Goal: Book appointment/travel/reservation

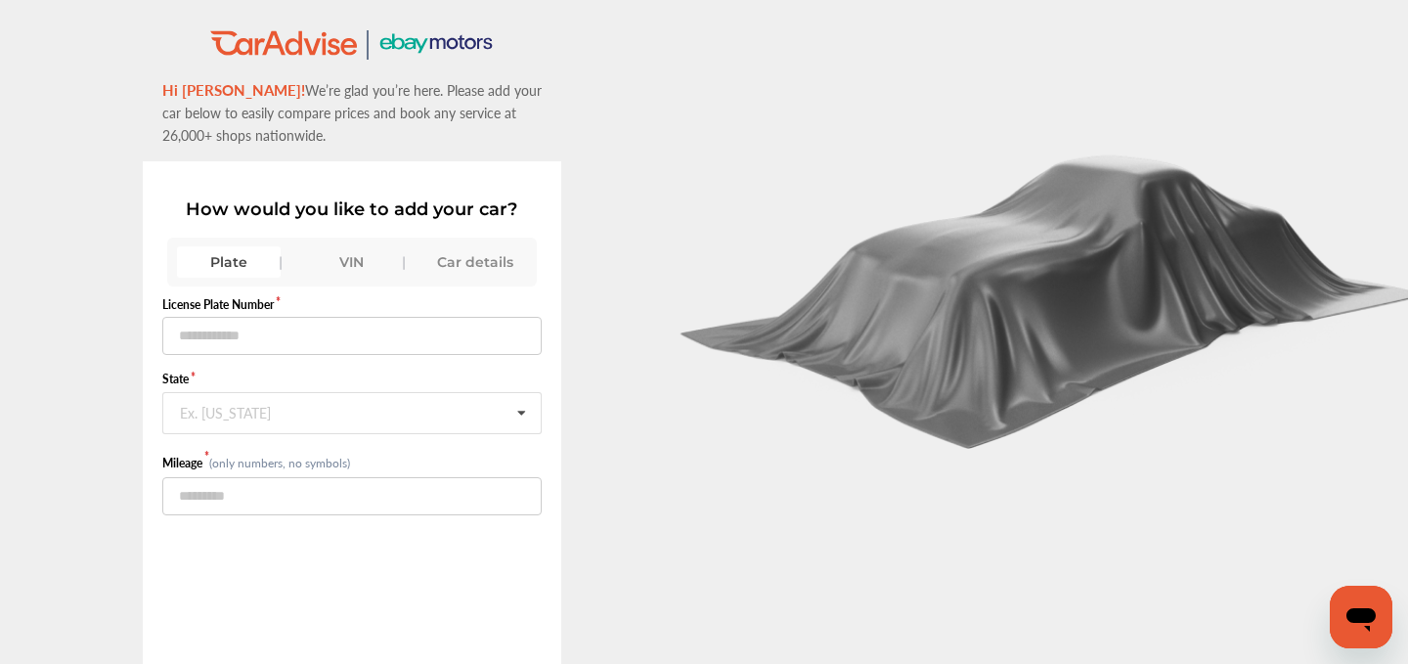
click at [336, 266] on div "VIN" at bounding box center [352, 261] width 104 height 31
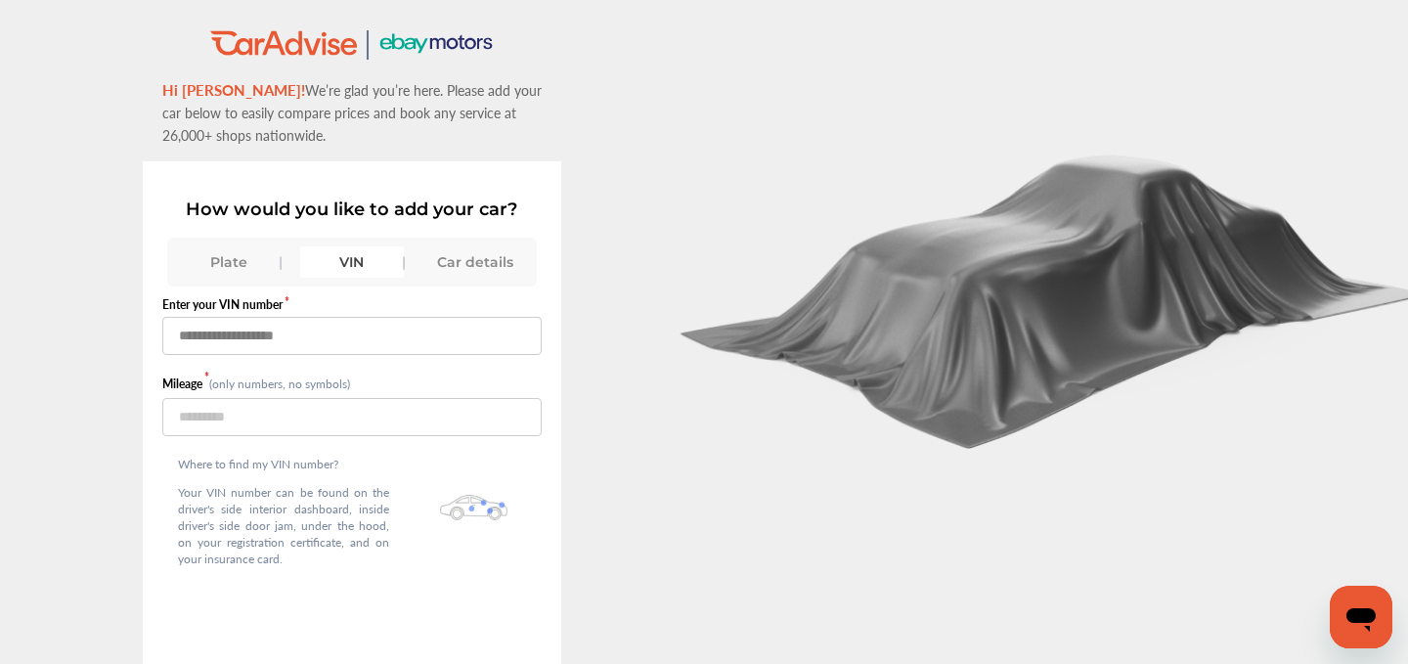
click at [287, 327] on input "text" at bounding box center [352, 336] width 380 height 38
paste input "**********"
type input "**********"
click at [221, 402] on input "number" at bounding box center [352, 417] width 380 height 38
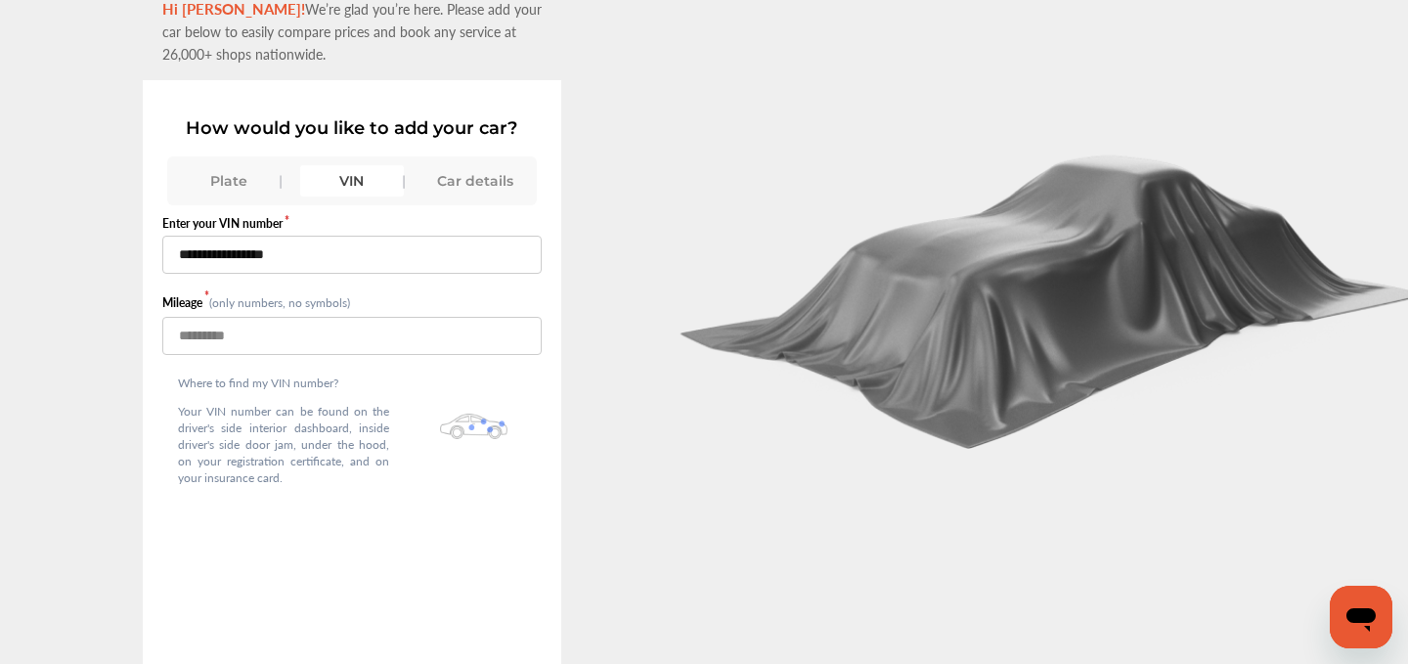
scroll to position [134, 0]
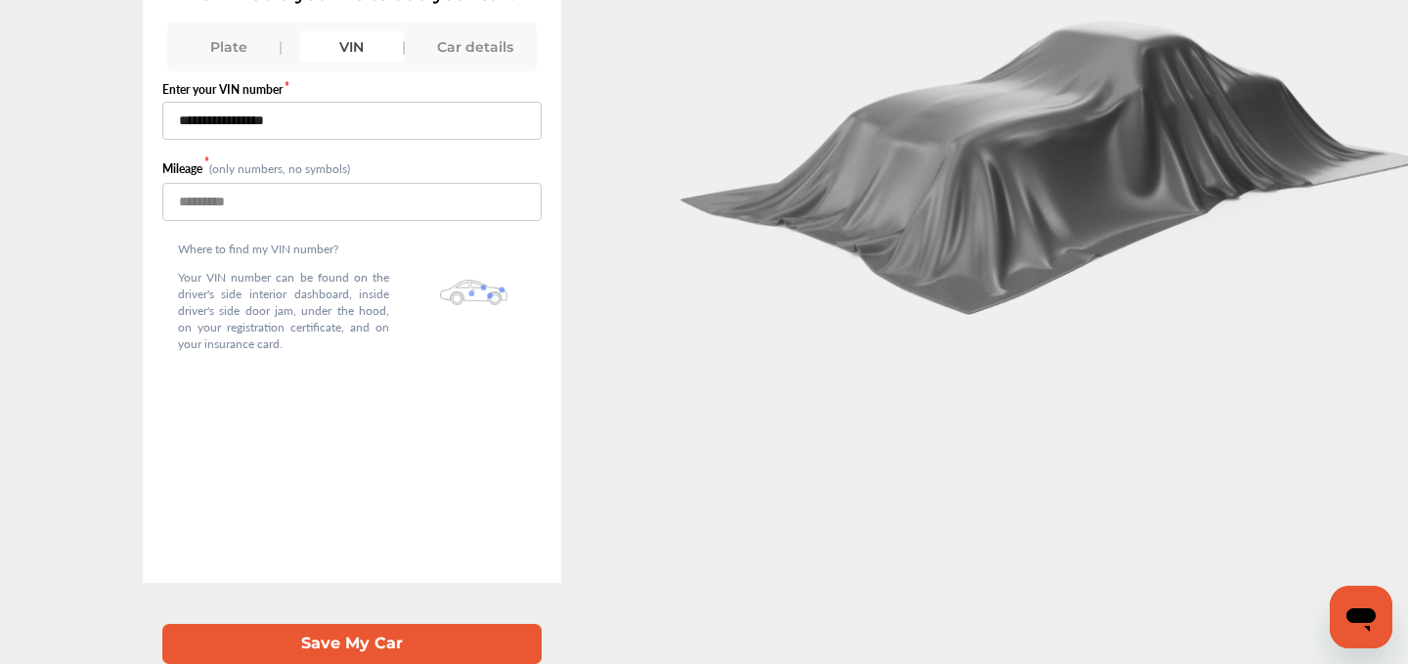
type input "*****"
click at [330, 648] on button "Save My Car" at bounding box center [352, 644] width 380 height 40
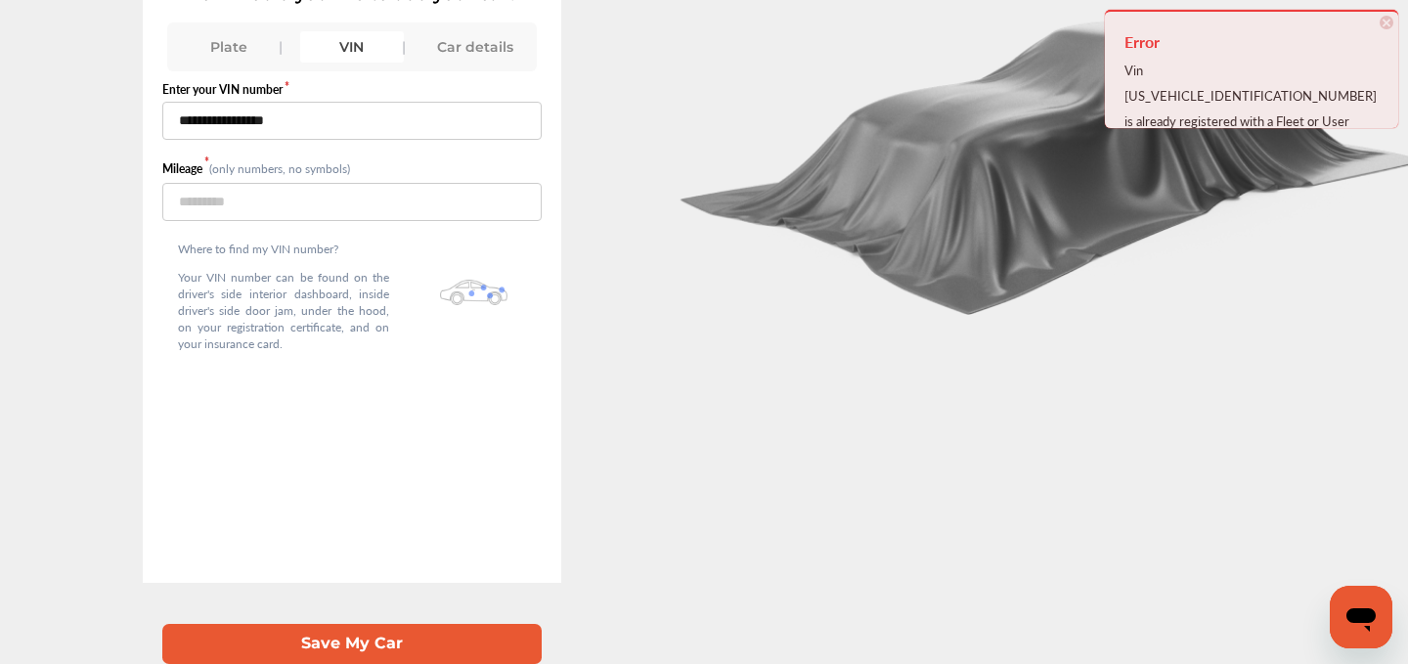
click at [330, 648] on button "Save My Car" at bounding box center [352, 644] width 380 height 40
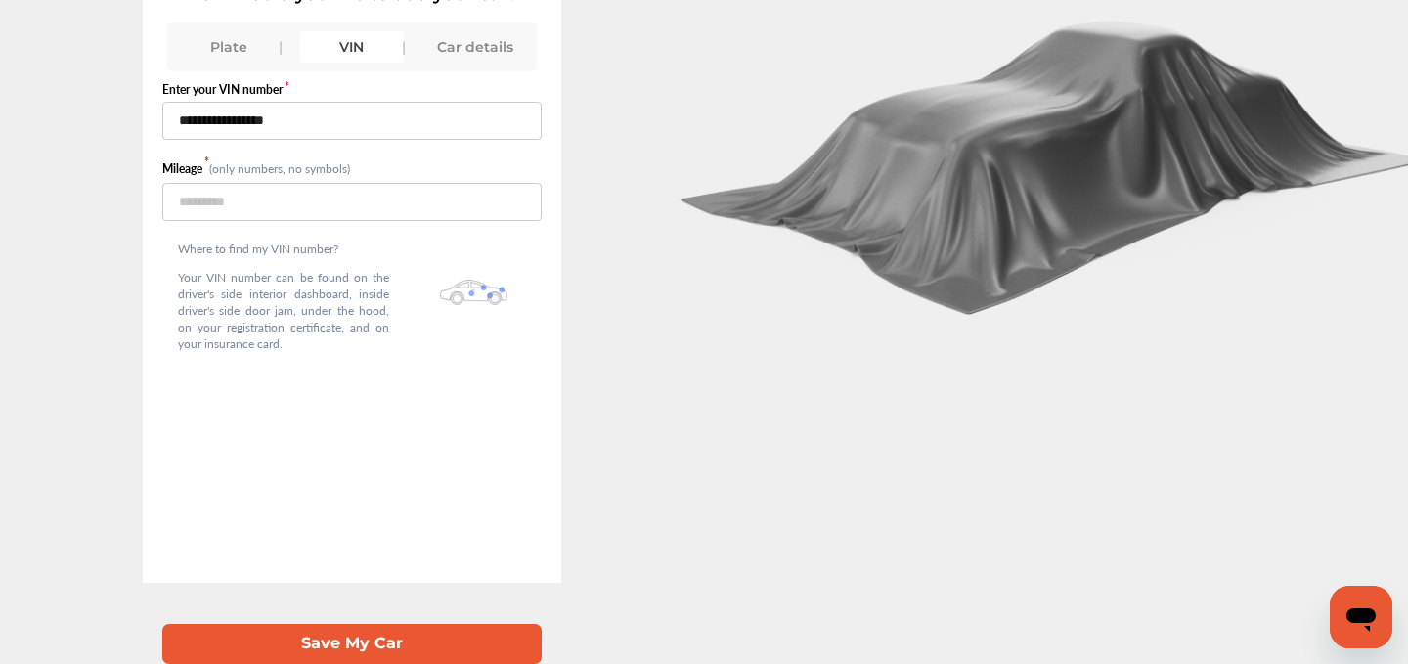
click at [336, 640] on button "Save My Car" at bounding box center [352, 644] width 380 height 40
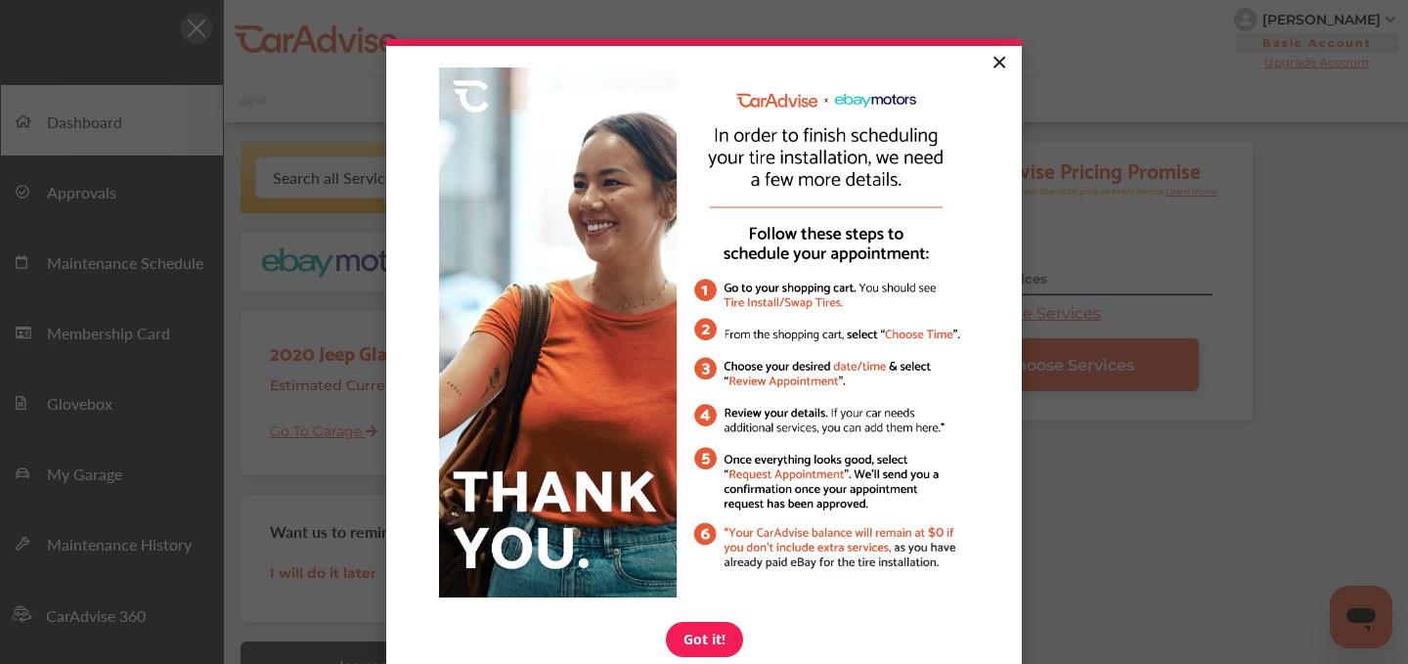
click at [998, 65] on link "×" at bounding box center [998, 63] width 34 height 35
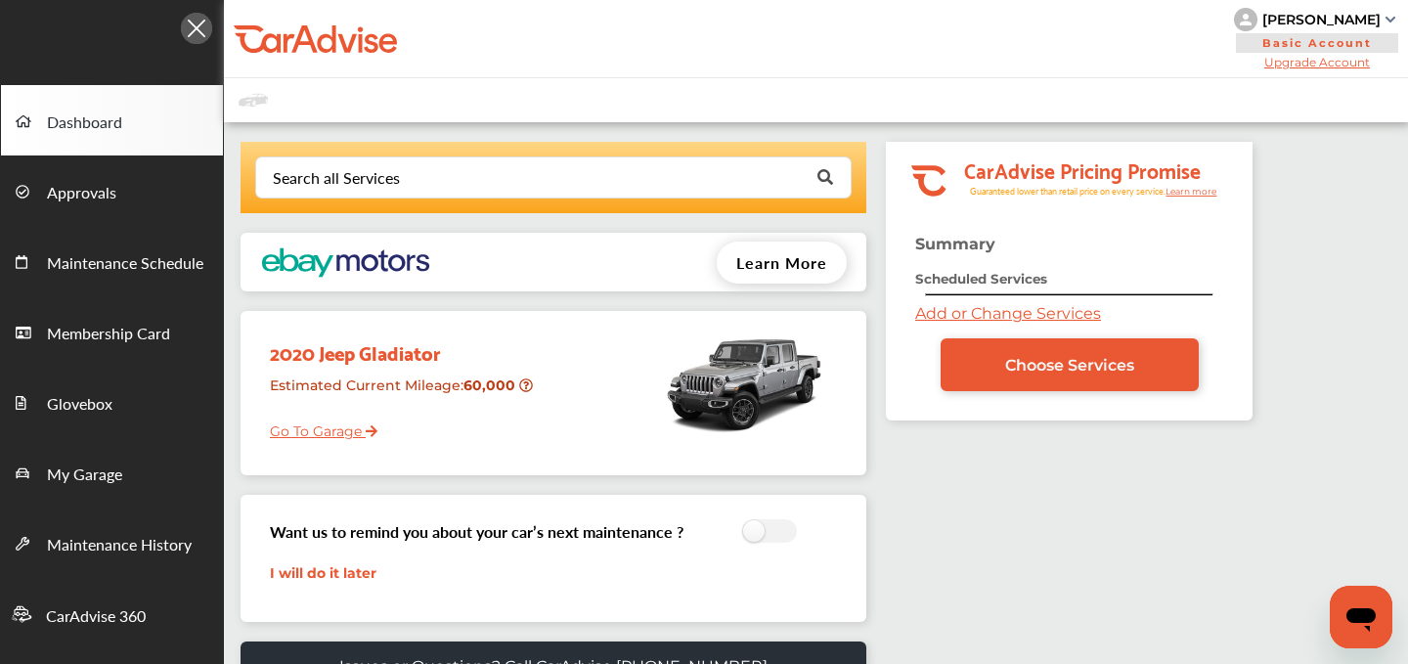
click at [940, 316] on link "Add or Change Services" at bounding box center [1008, 313] width 186 height 19
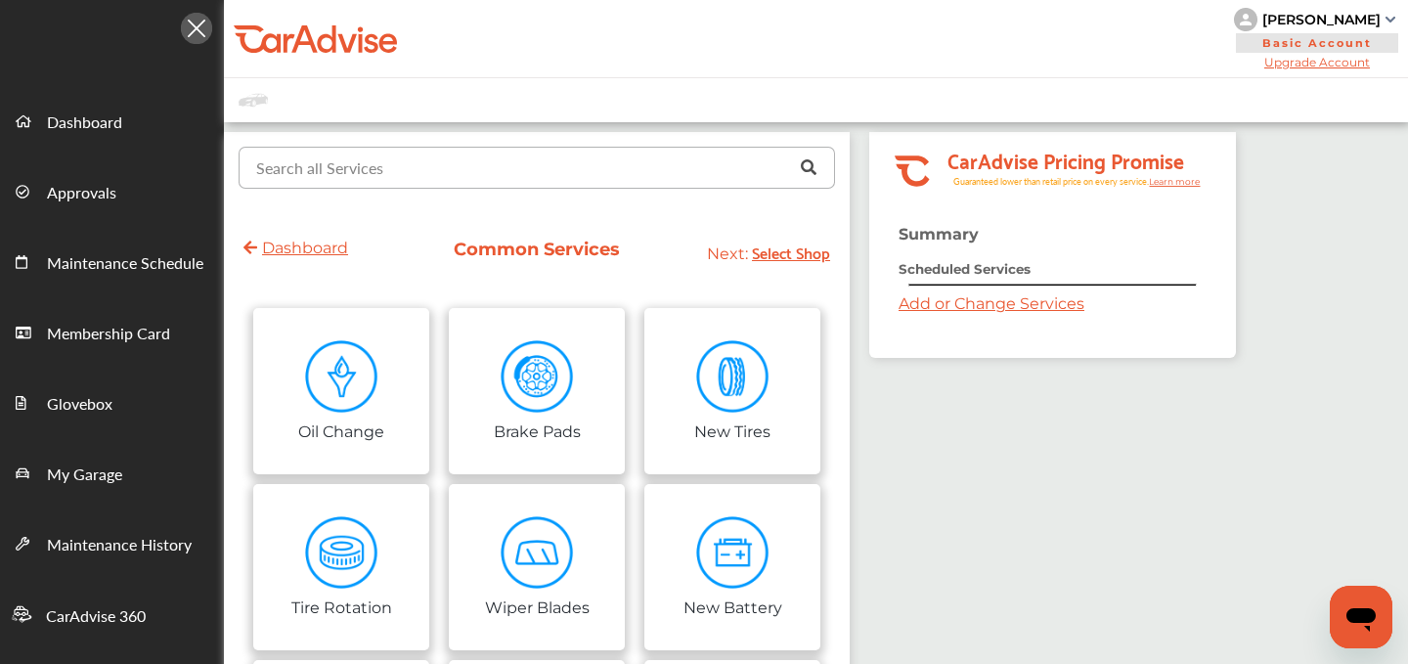
click at [482, 177] on input "text" at bounding box center [532, 167] width 584 height 38
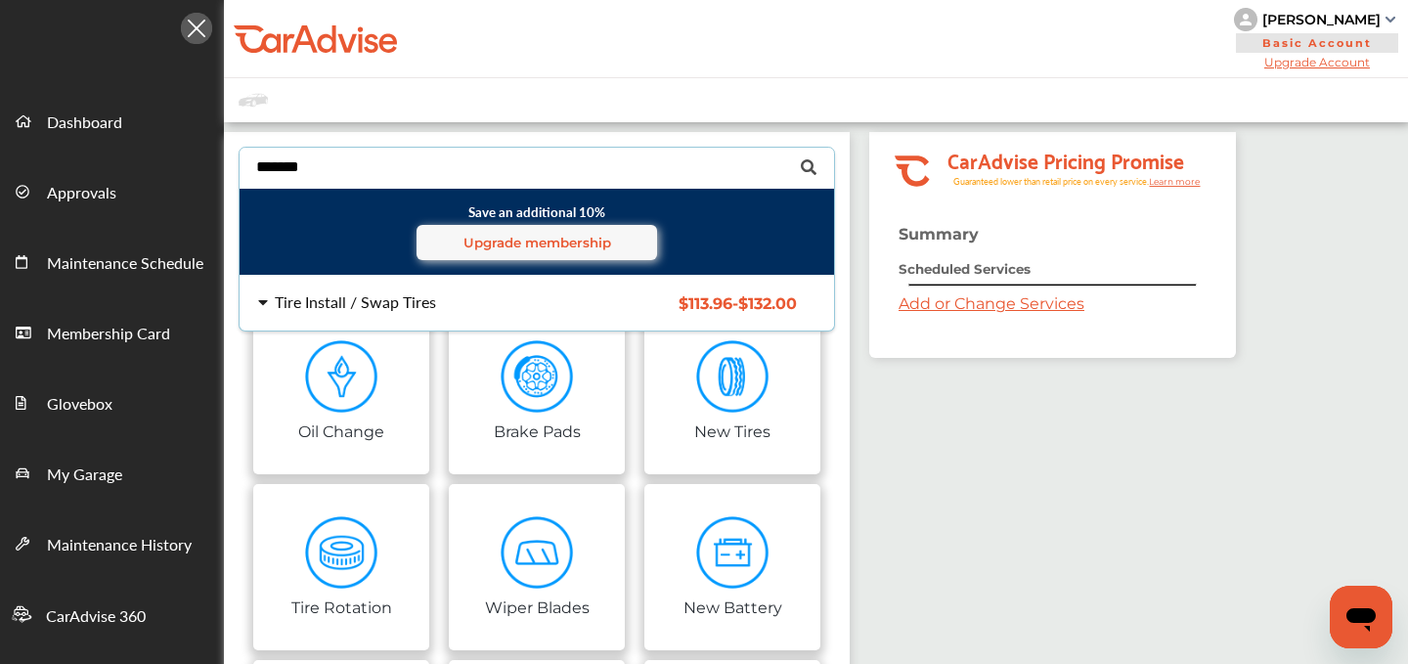
type input "*******"
click at [379, 296] on div "Tire Install / Swap Tires" at bounding box center [355, 302] width 161 height 16
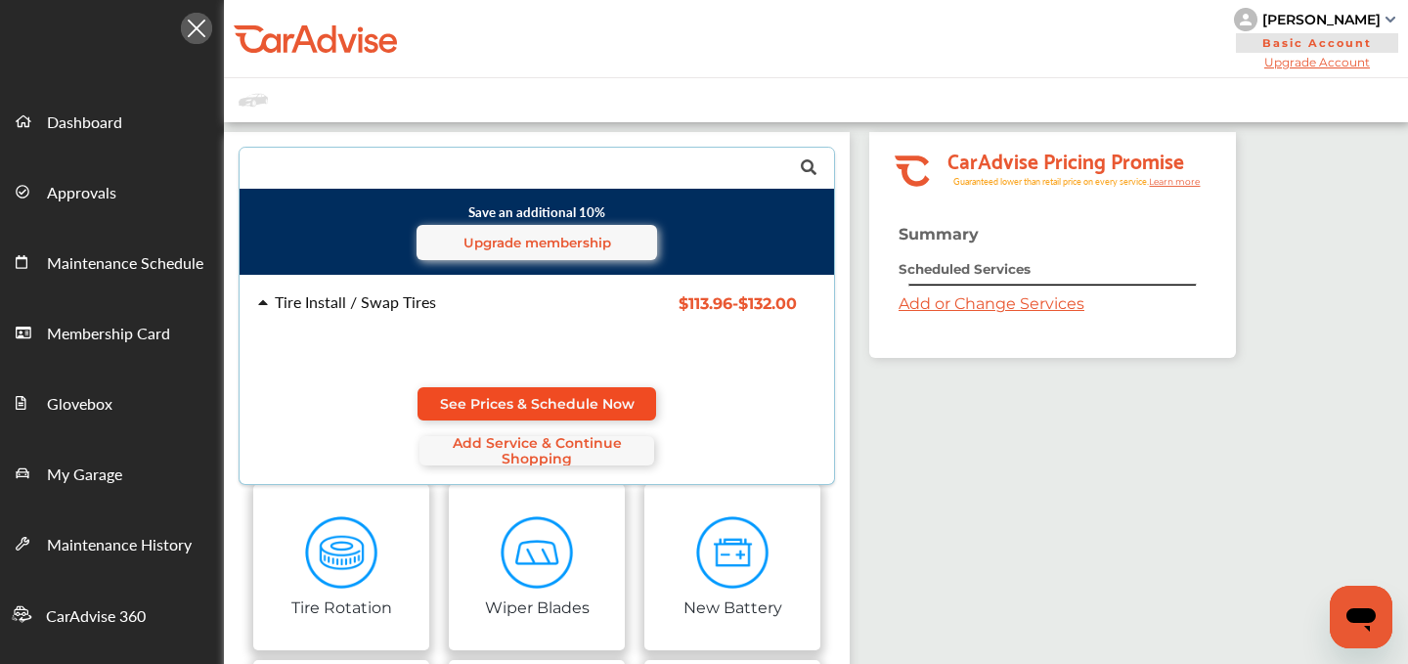
click at [514, 390] on link "See Prices & Schedule Now" at bounding box center [536, 403] width 239 height 33
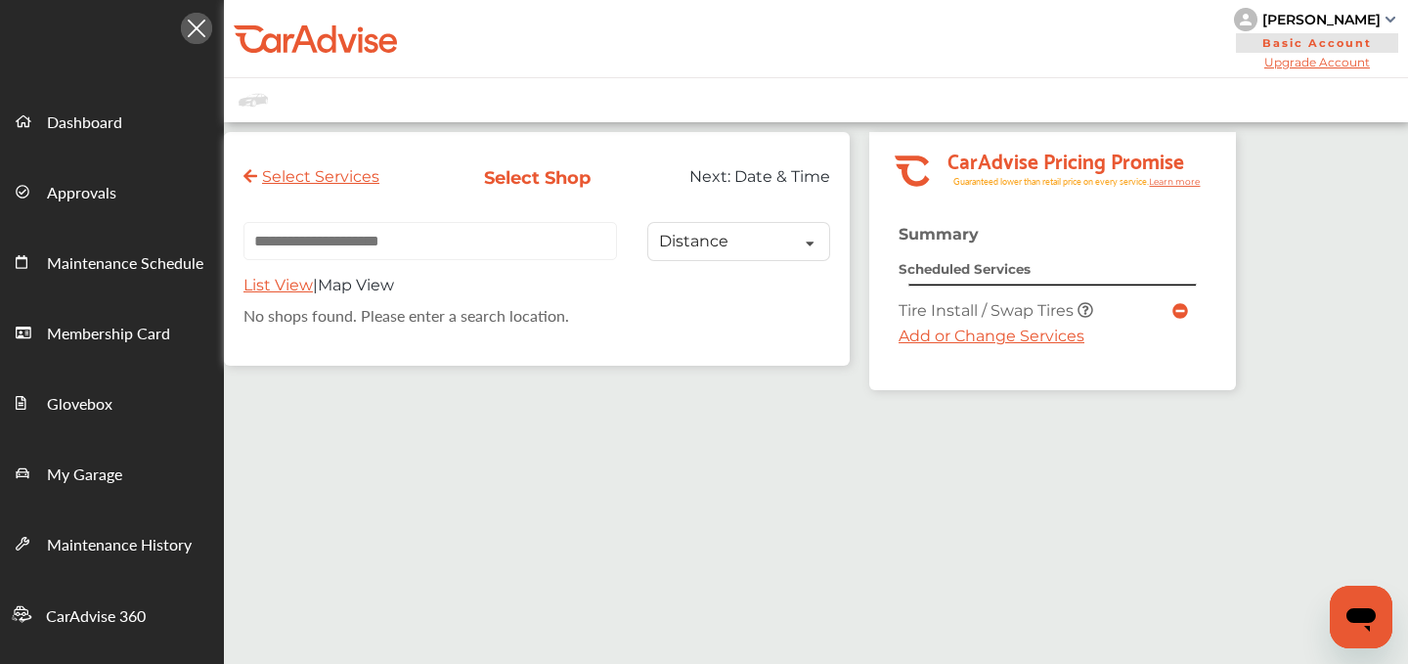
click at [997, 336] on link "Add or Change Services" at bounding box center [991, 336] width 186 height 19
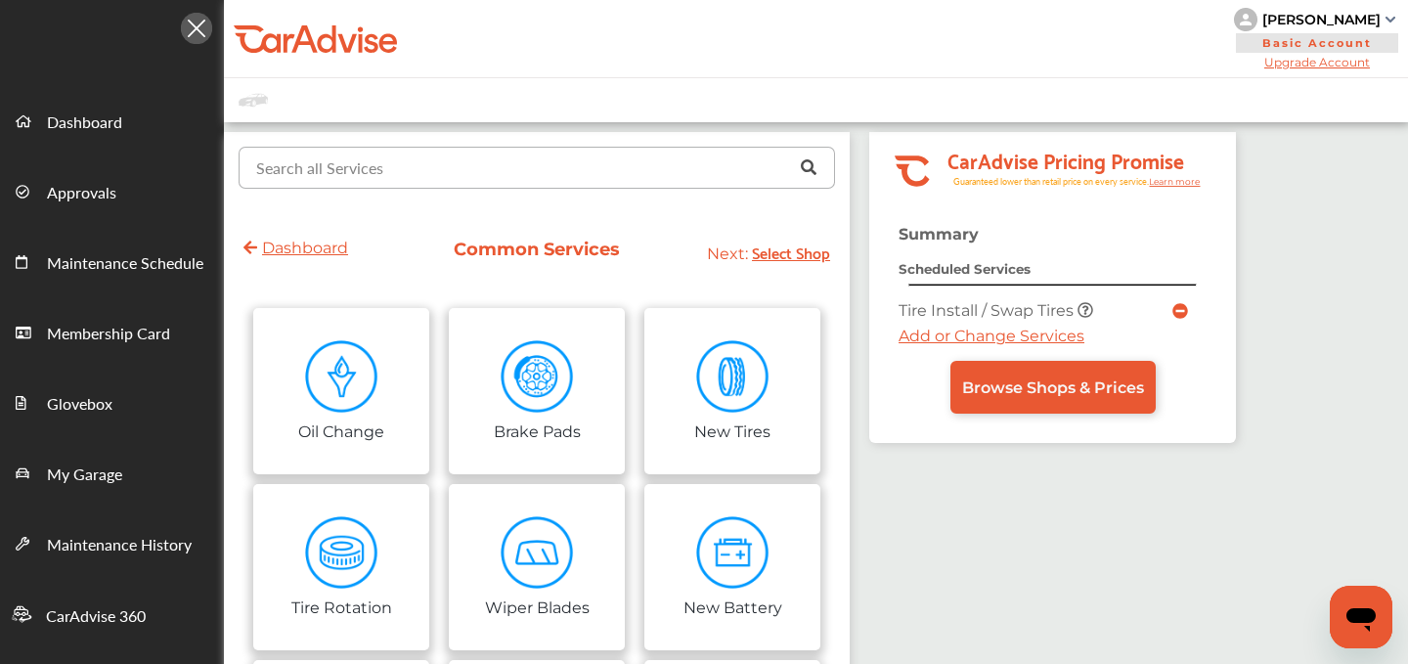
click at [490, 161] on input "text" at bounding box center [532, 167] width 584 height 38
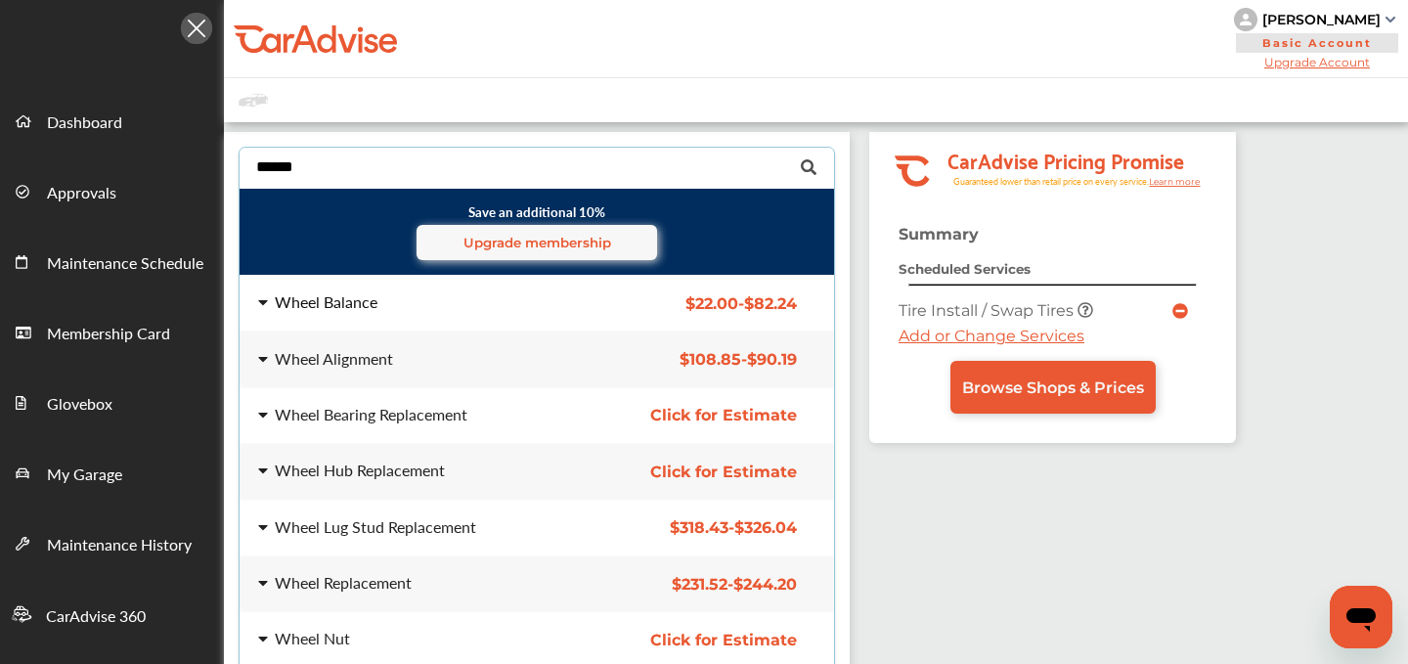
type input "*****"
click at [350, 298] on div "Wheel Balance" at bounding box center [326, 302] width 103 height 16
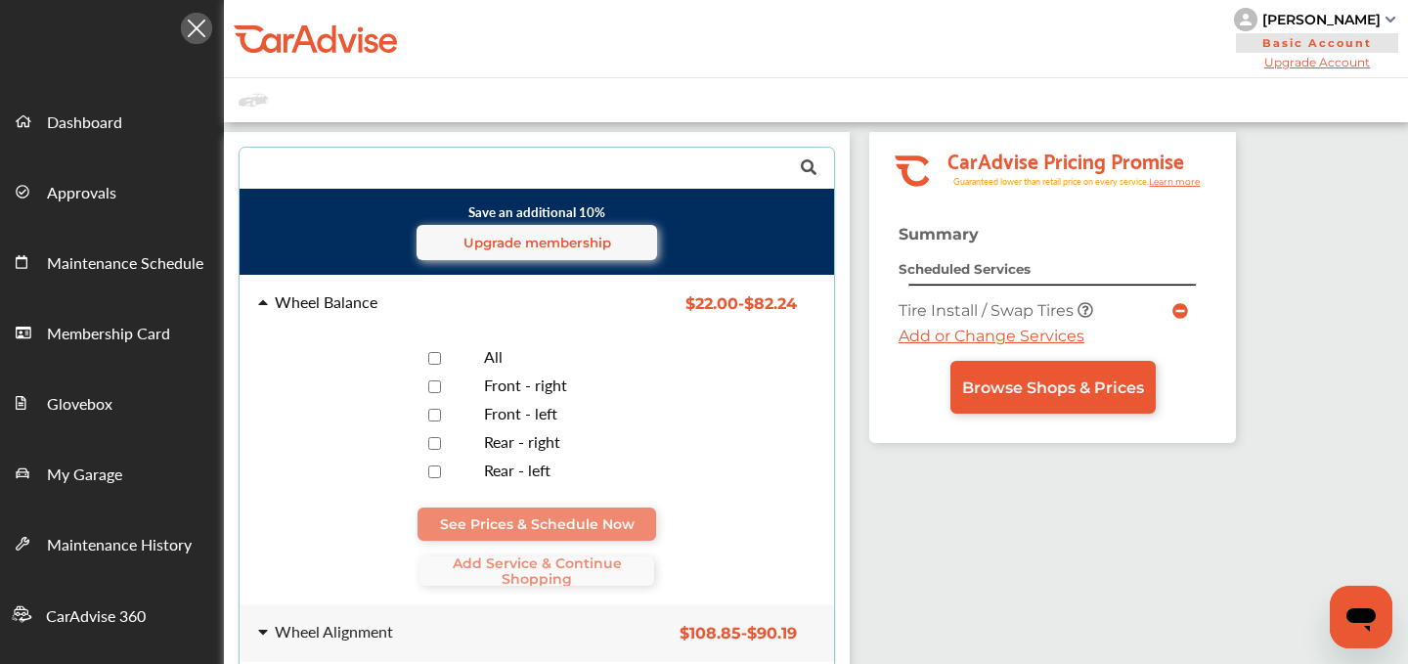
click at [429, 346] on div "All" at bounding box center [541, 358] width 598 height 28
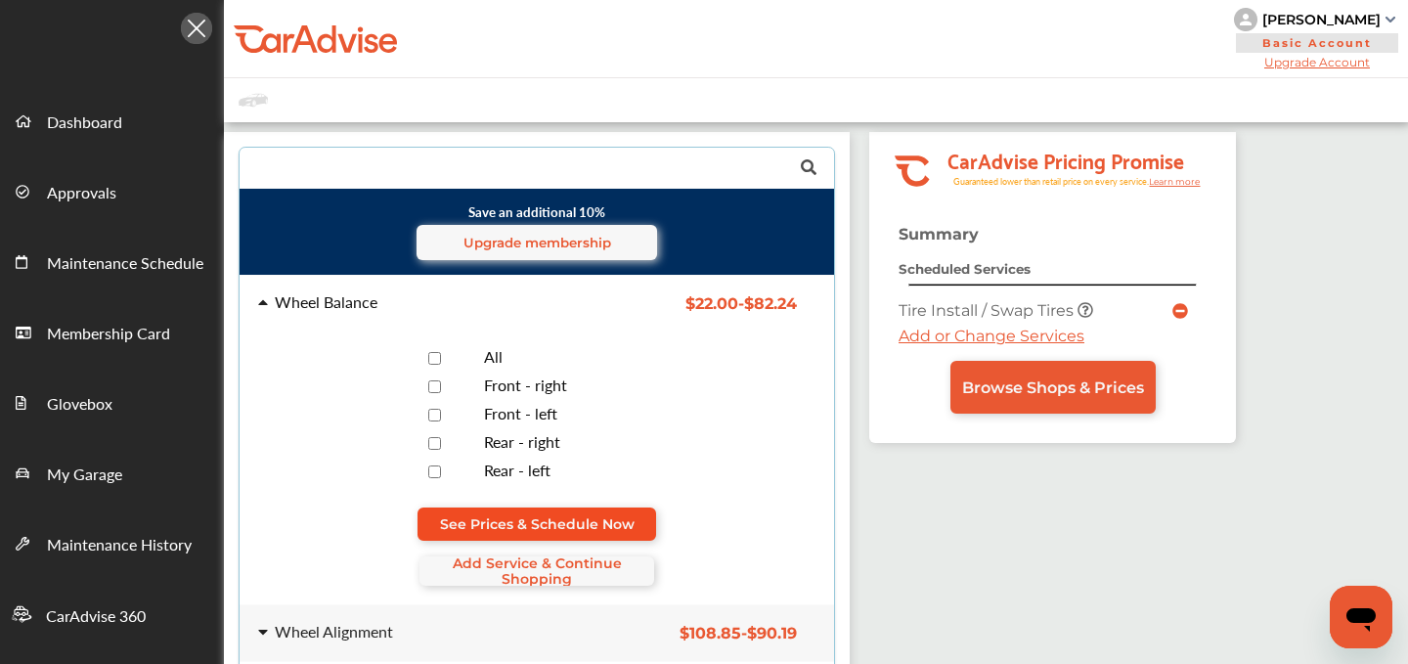
click at [532, 522] on span "See Prices & Schedule Now" at bounding box center [537, 524] width 195 height 16
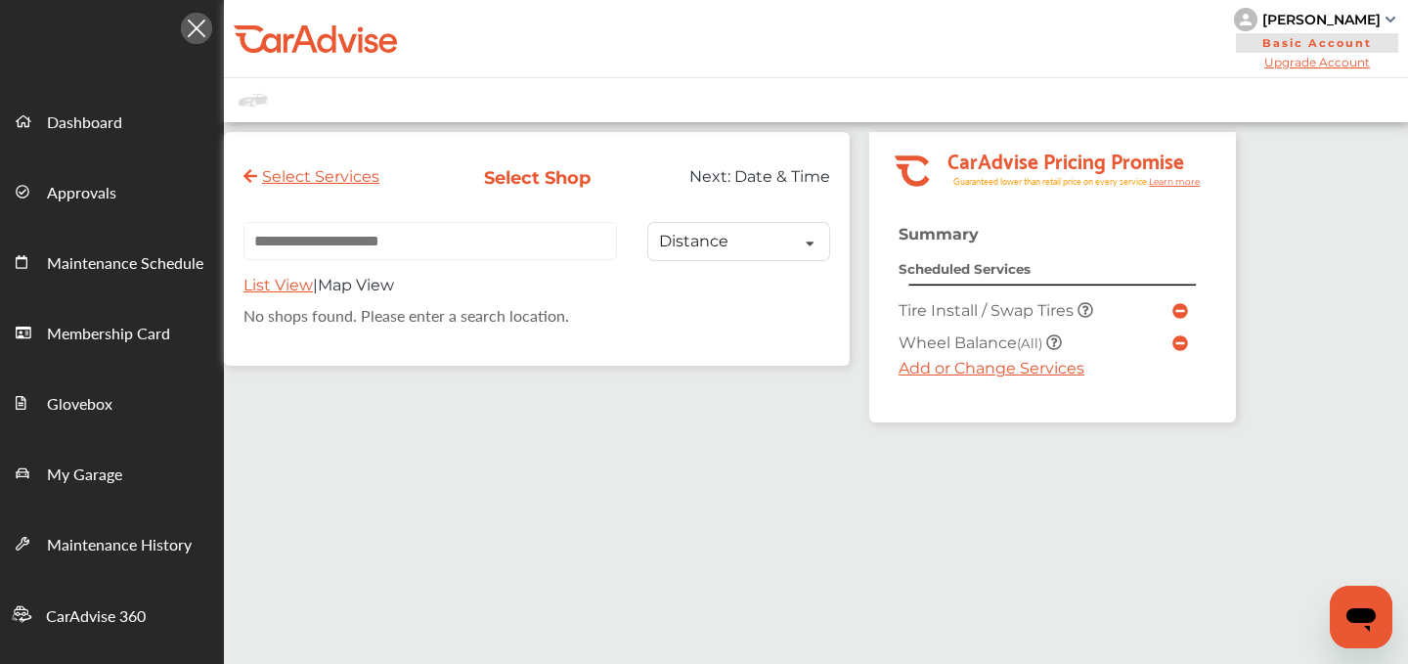
click at [449, 267] on div at bounding box center [426, 249] width 367 height 54
click at [441, 251] on input "text" at bounding box center [429, 241] width 373 height 38
paste input "**********"
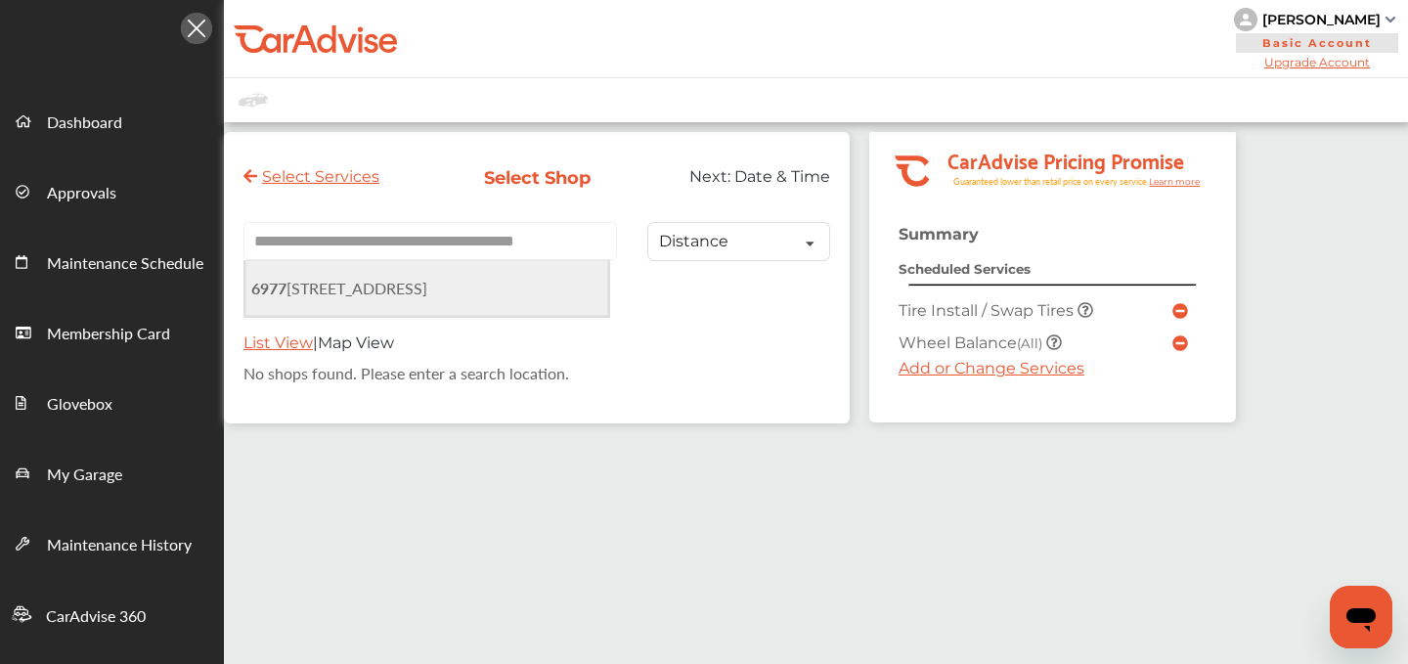
click at [427, 284] on span "[STREET_ADDRESS]" at bounding box center [339, 288] width 176 height 22
type input "**********"
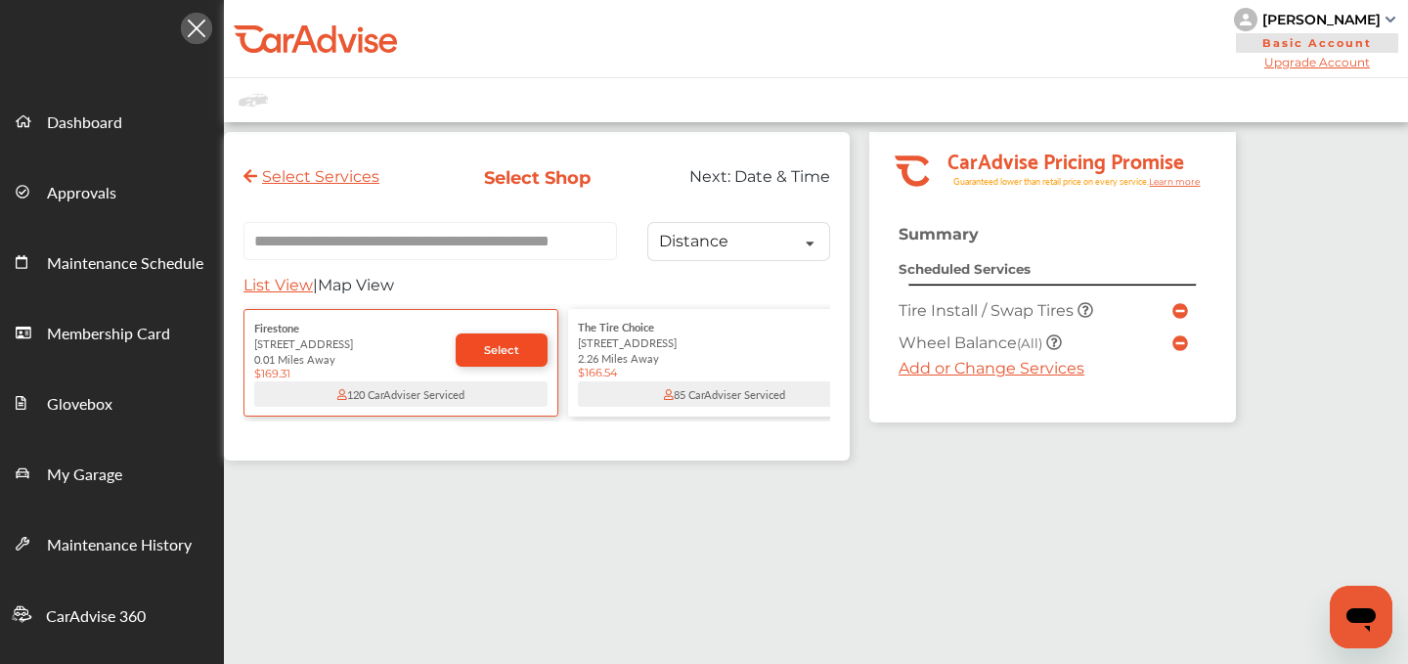
click at [495, 355] on span "Select" at bounding box center [501, 350] width 35 height 14
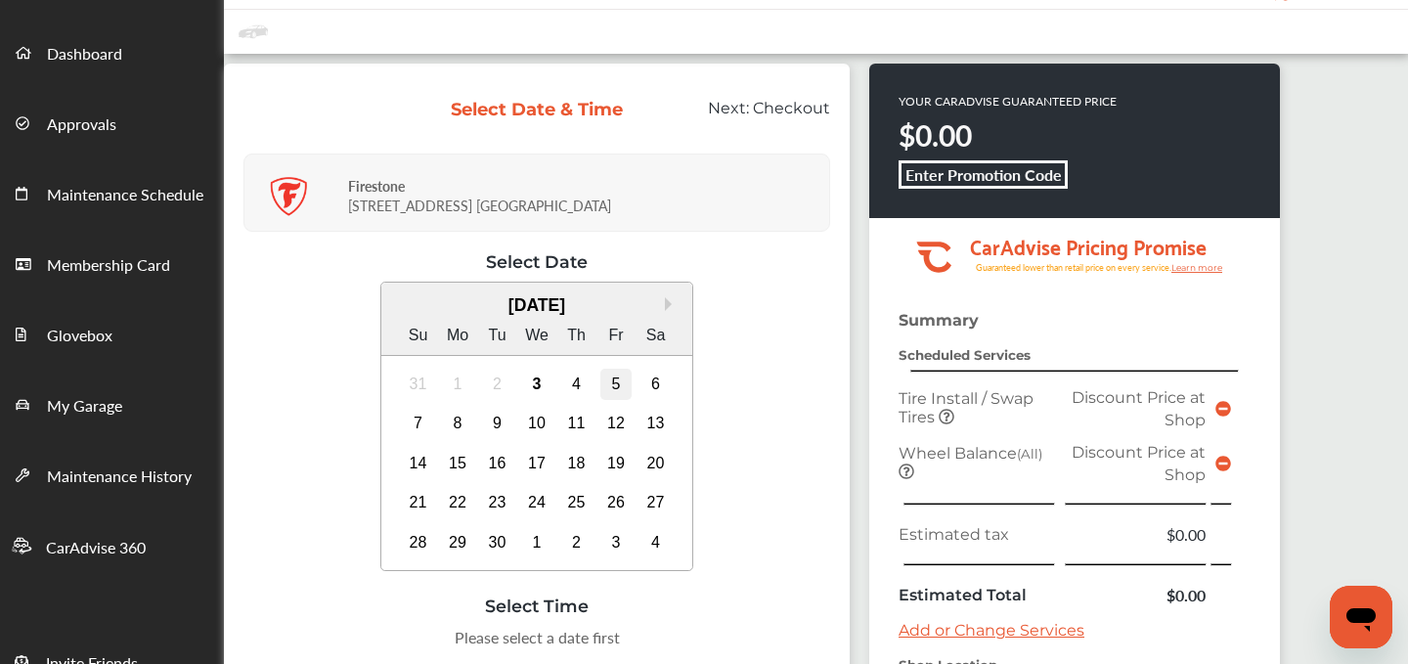
scroll to position [71, 0]
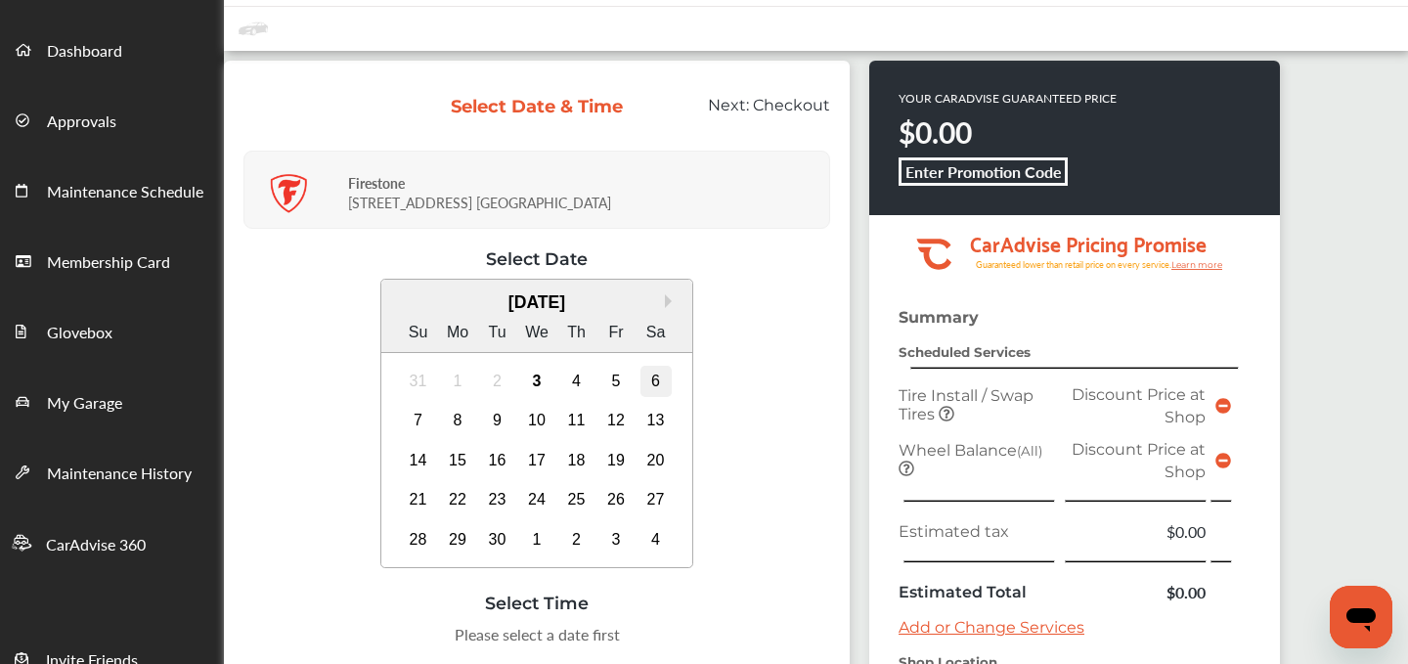
click at [656, 383] on div "6" at bounding box center [655, 381] width 31 height 31
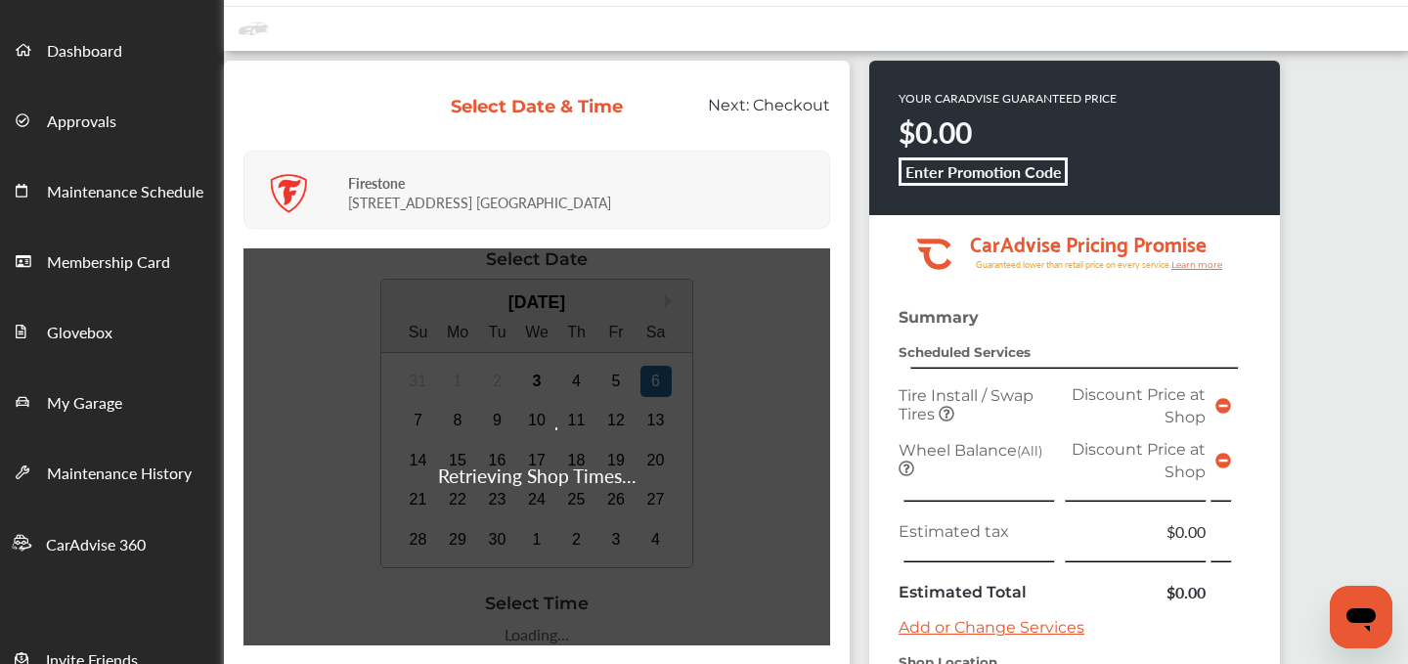
scroll to position [313, 0]
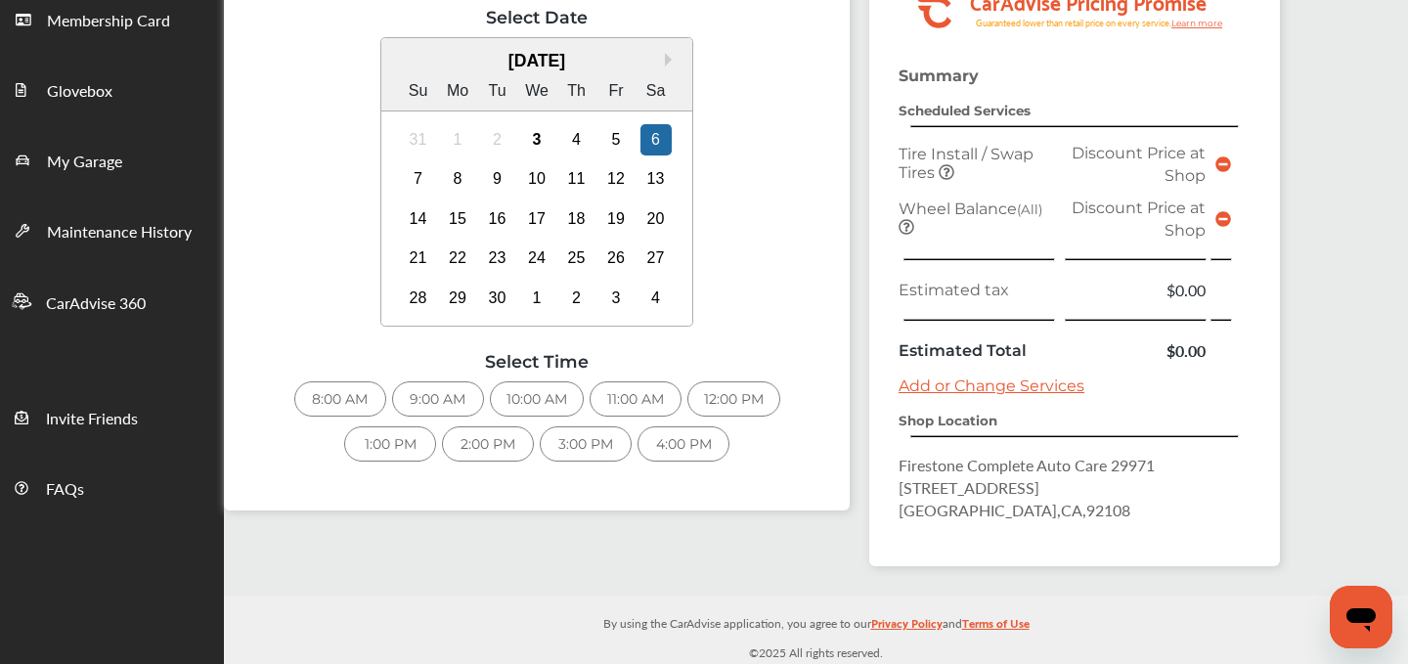
click at [355, 405] on div "8:00 AM" at bounding box center [340, 398] width 92 height 35
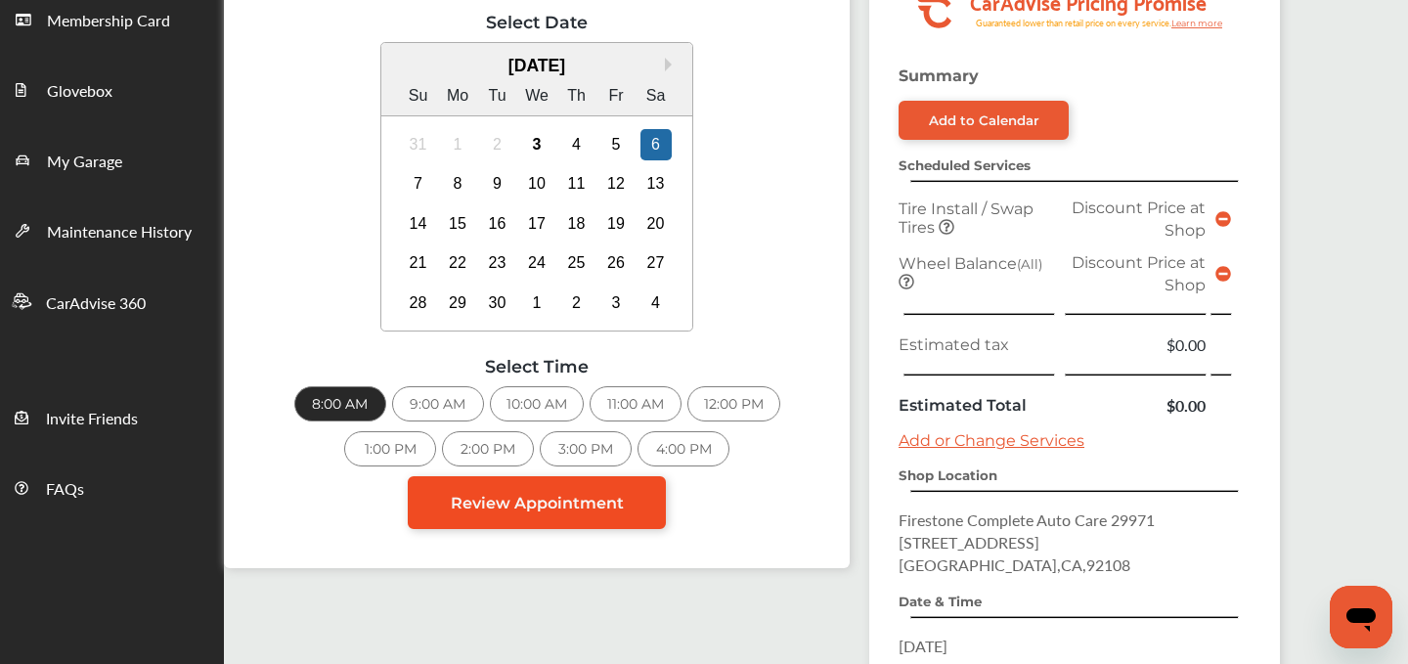
click at [568, 509] on span "Review Appointment" at bounding box center [537, 503] width 173 height 19
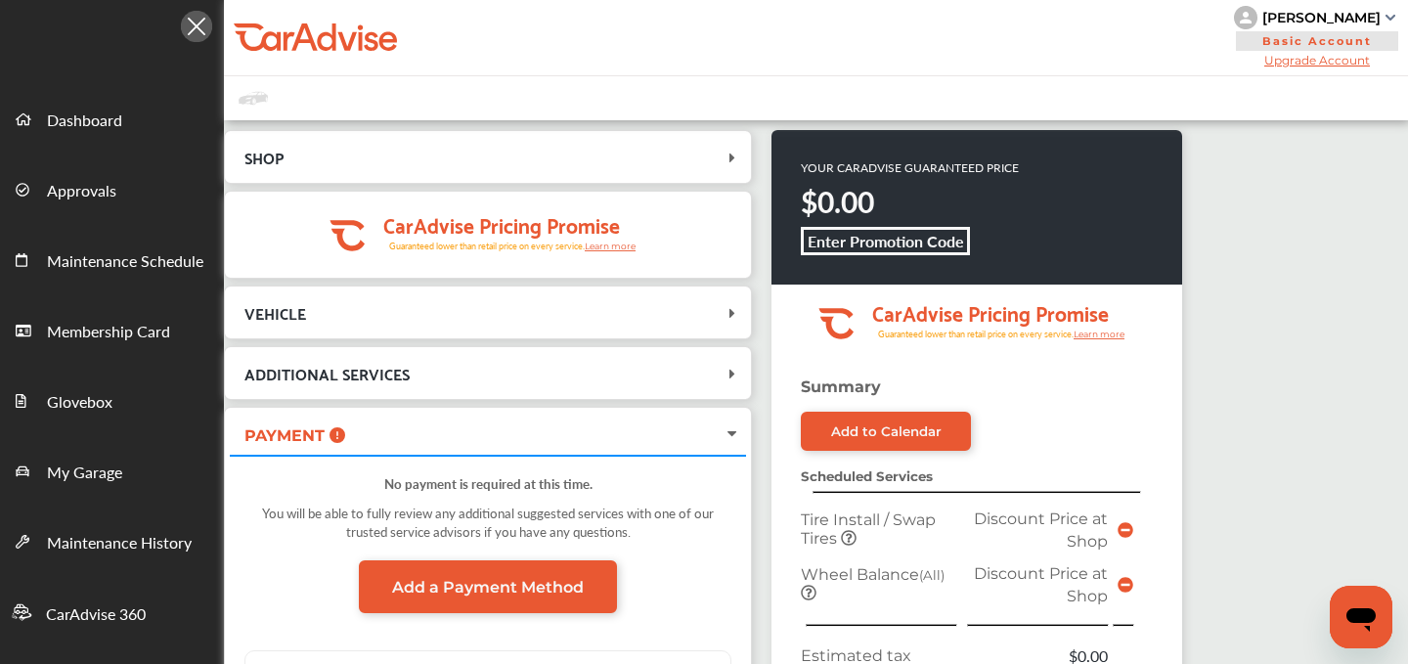
scroll to position [560, 0]
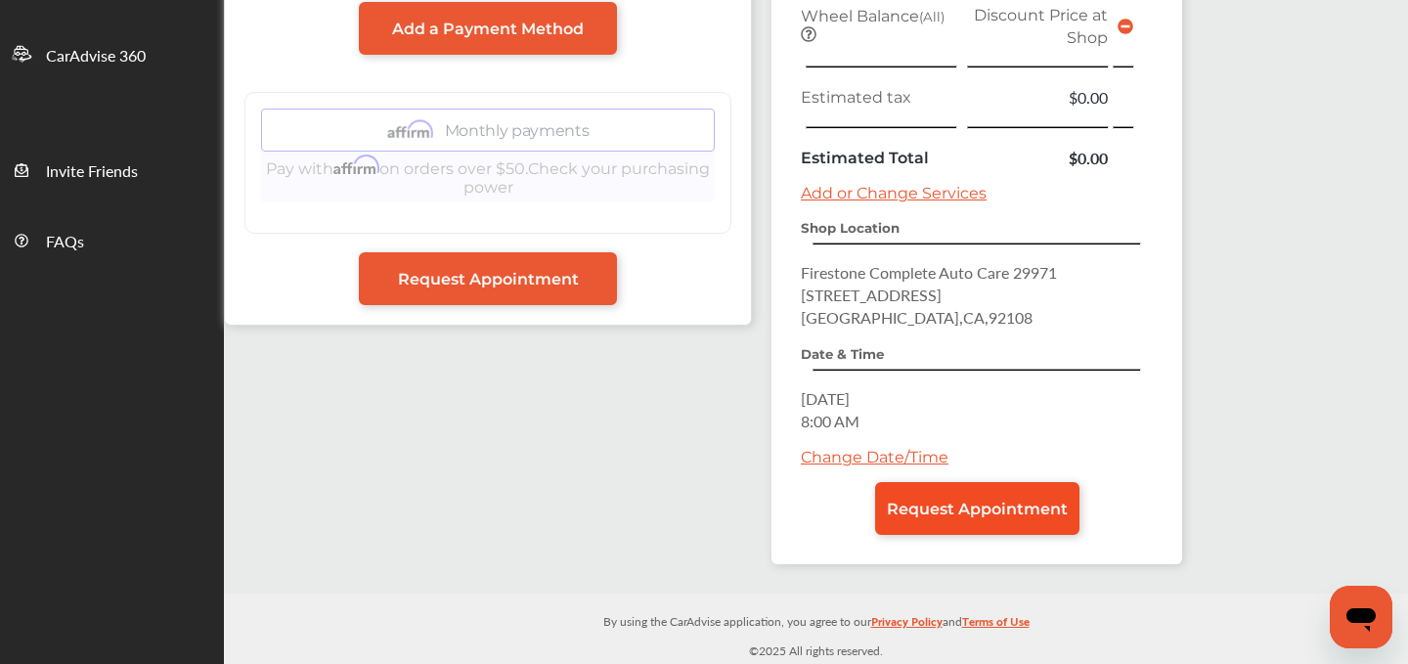
click at [938, 530] on link "Request Appointment" at bounding box center [977, 508] width 204 height 53
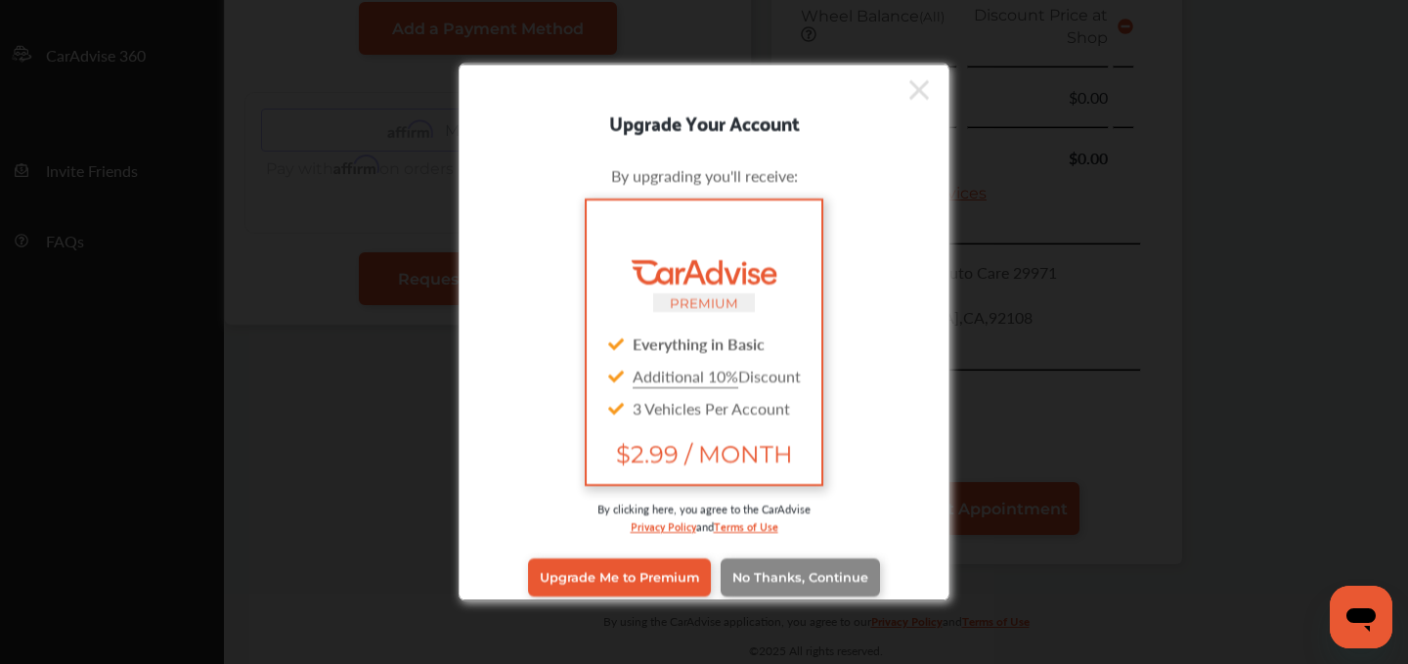
click at [824, 576] on span "No Thanks, Continue" at bounding box center [800, 577] width 136 height 15
